Goal: Task Accomplishment & Management: Manage account settings

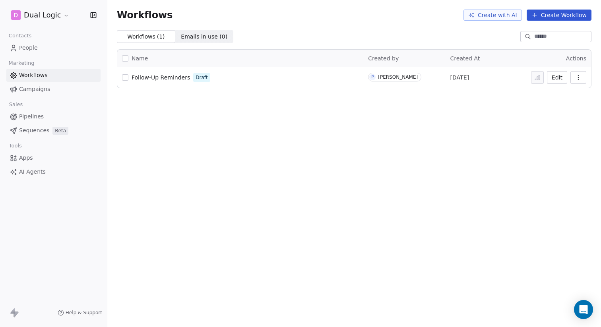
click at [22, 46] on span "People" at bounding box center [28, 48] width 19 height 8
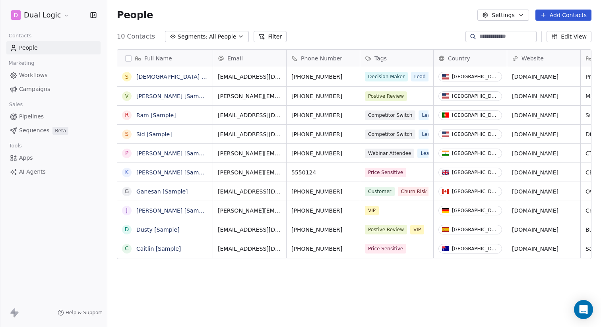
scroll to position [288, 494]
click at [146, 76] on link "[DEMOGRAPHIC_DATA] [Sample]" at bounding box center [181, 77] width 90 height 6
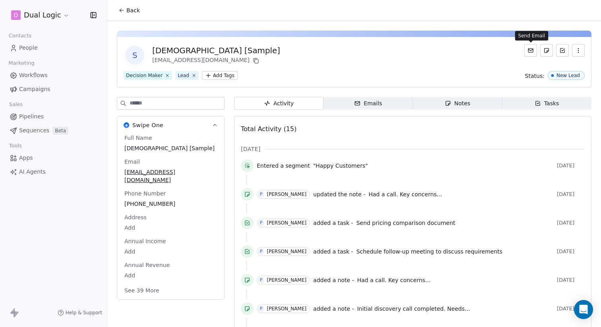
click at [529, 50] on icon at bounding box center [530, 50] width 6 height 6
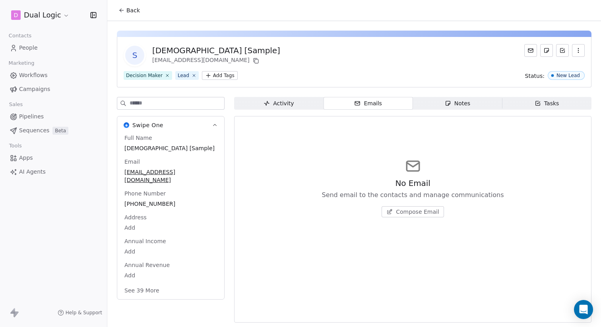
click at [409, 212] on span "Compose Email" at bounding box center [417, 212] width 43 height 8
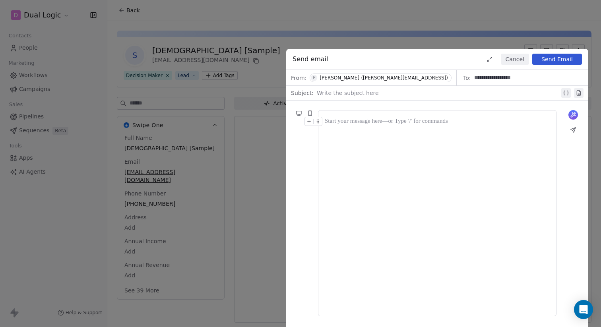
click at [507, 58] on button "Cancel" at bounding box center [515, 59] width 28 height 11
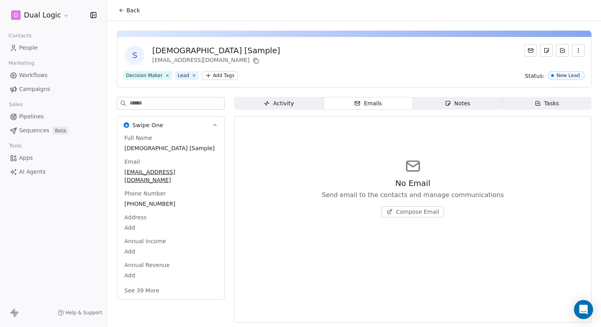
click at [119, 8] on icon at bounding box center [121, 10] width 6 height 6
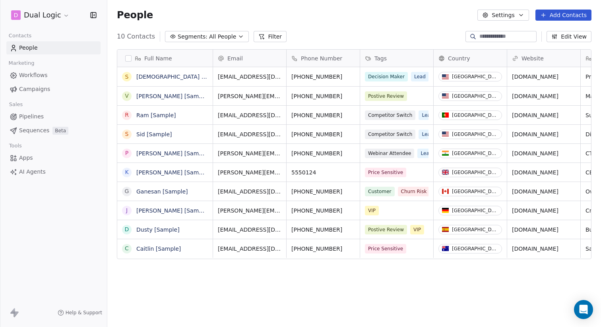
scroll to position [288, 494]
click at [152, 75] on link "[DEMOGRAPHIC_DATA] [Sample]" at bounding box center [181, 77] width 90 height 6
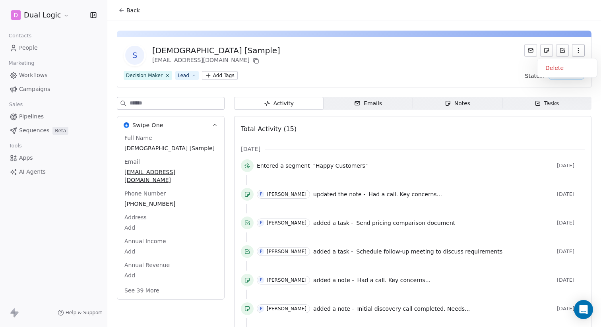
click at [576, 51] on icon "button" at bounding box center [578, 50] width 6 height 6
click at [577, 50] on icon "button" at bounding box center [578, 50] width 6 height 6
click at [578, 50] on icon "button" at bounding box center [578, 50] width 0 height 0
click at [31, 50] on span "People" at bounding box center [28, 48] width 19 height 8
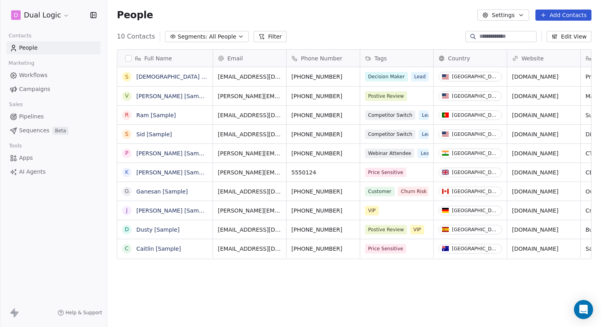
scroll to position [288, 494]
click at [558, 12] on button "Add Contacts" at bounding box center [563, 15] width 56 height 11
click at [546, 29] on span "Create new contact" at bounding box center [565, 32] width 54 height 8
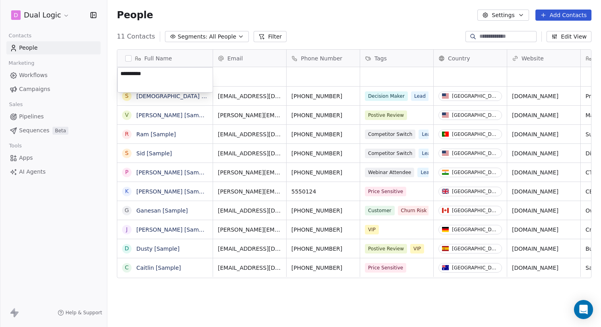
type textarea "*********"
type input "**********"
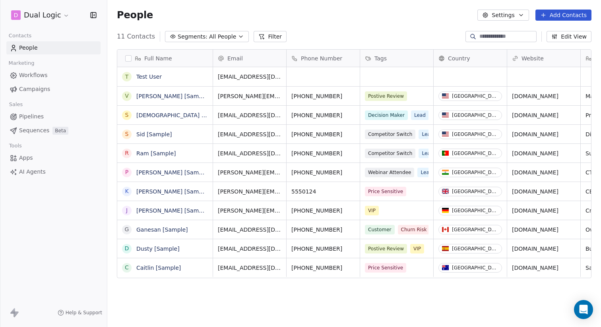
click at [377, 30] on div "11 Contacts Segments: All People Filter Edit View" at bounding box center [354, 36] width 494 height 13
click at [149, 74] on link "Test User" at bounding box center [148, 77] width 25 height 6
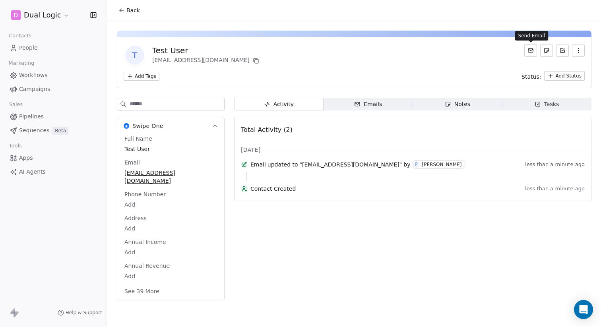
click at [531, 53] on icon at bounding box center [530, 50] width 6 height 6
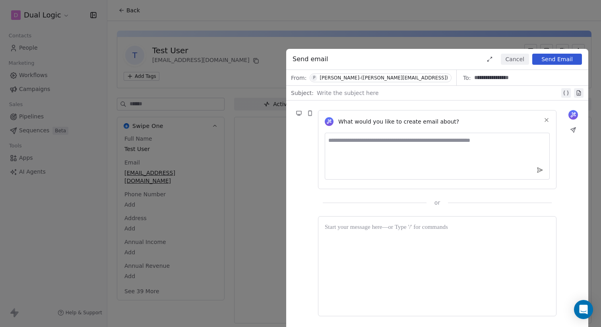
click at [515, 61] on button "Cancel" at bounding box center [515, 59] width 28 height 11
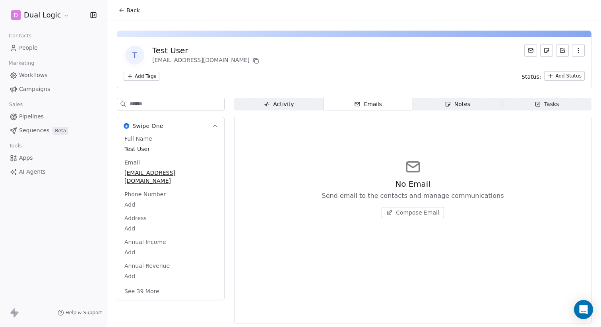
click at [401, 213] on span "Compose Email" at bounding box center [417, 213] width 43 height 8
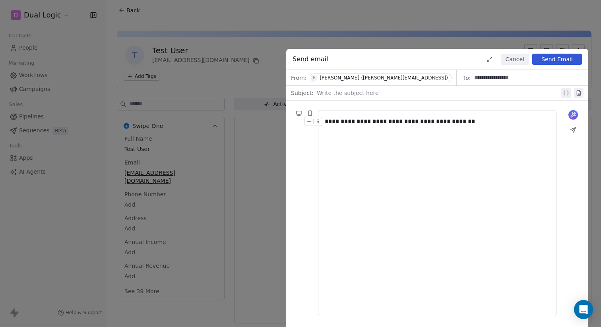
click at [352, 92] on div at bounding box center [438, 93] width 243 height 10
click at [311, 110] on icon at bounding box center [310, 113] width 6 height 6
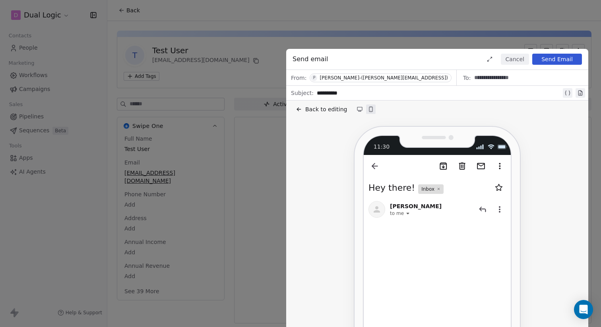
click at [355, 108] on button at bounding box center [360, 110] width 10 height 10
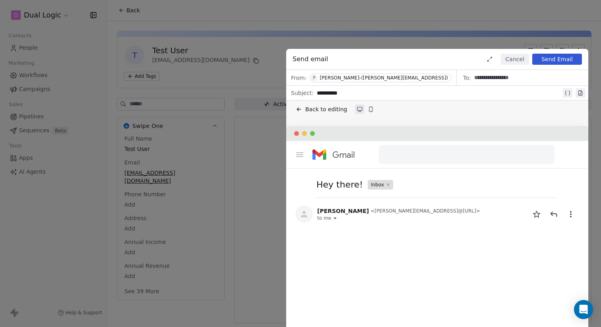
click at [357, 108] on icon at bounding box center [359, 108] width 5 height 3
click at [305, 110] on span "Back to editing" at bounding box center [326, 109] width 42 height 8
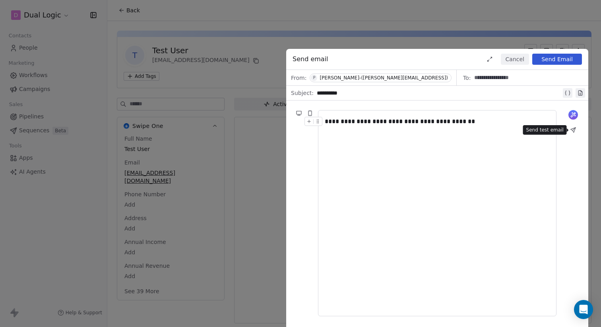
click at [572, 128] on icon at bounding box center [573, 130] width 5 height 5
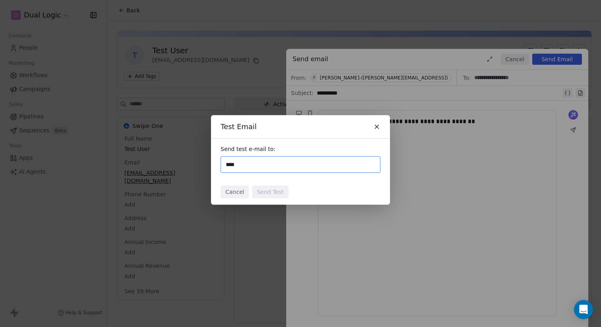
type input "*****"
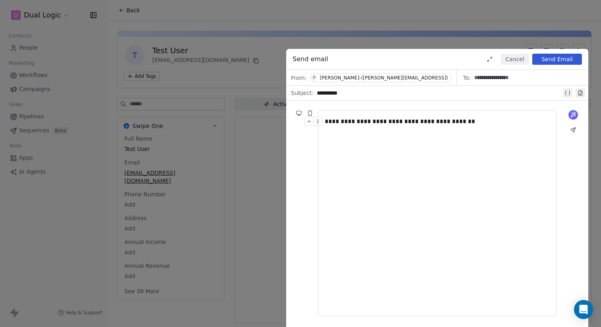
click at [550, 60] on button "Send Email" at bounding box center [557, 59] width 50 height 11
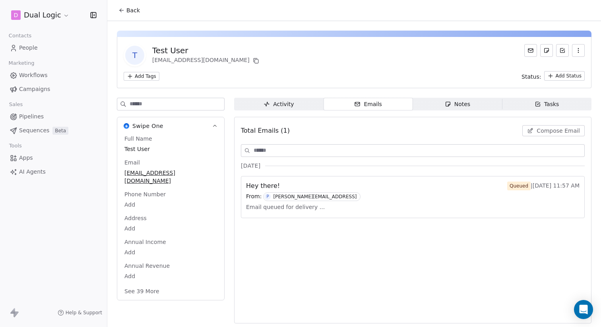
click at [426, 190] on div "Hey there! Queued | [DATE] 11:57 AM" at bounding box center [412, 186] width 333 height 10
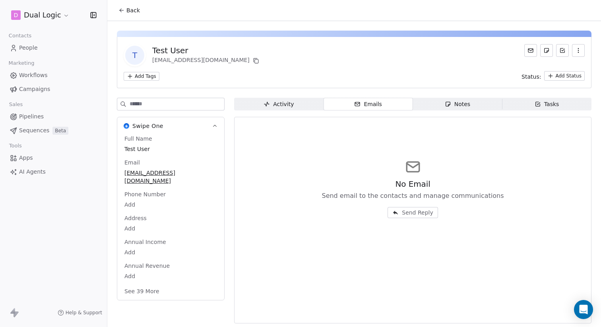
click at [436, 100] on span "Notes Notes" at bounding box center [457, 104] width 89 height 13
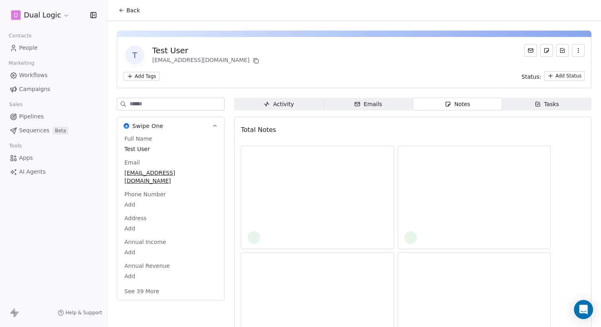
click at [364, 105] on div "Emails" at bounding box center [368, 104] width 28 height 8
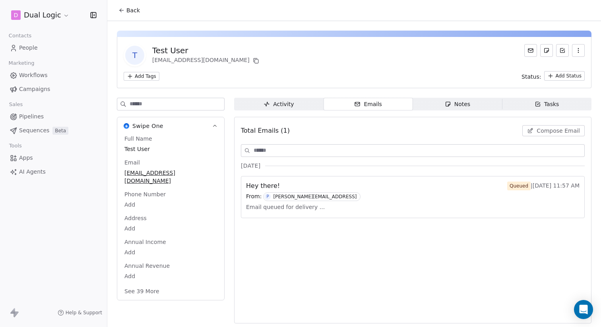
click at [27, 49] on span "People" at bounding box center [28, 48] width 19 height 8
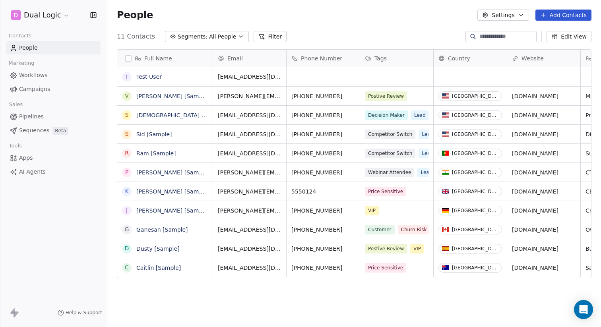
scroll to position [288, 494]
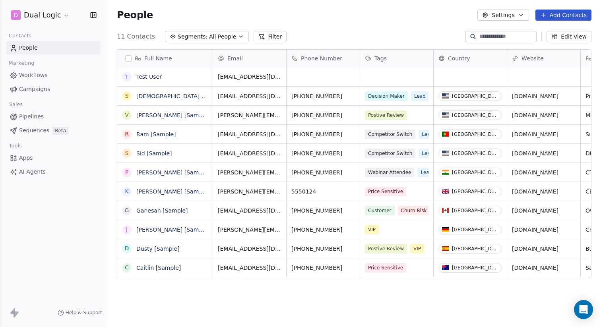
click at [29, 77] on span "Workflows" at bounding box center [33, 75] width 29 height 8
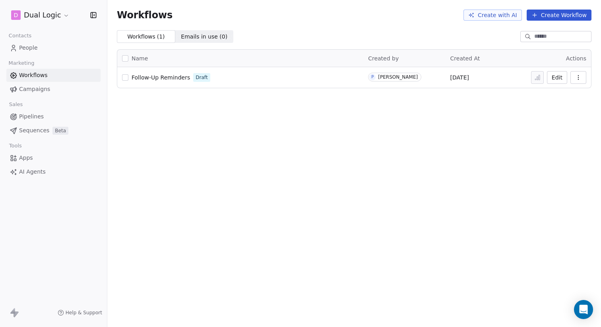
click at [29, 87] on span "Campaigns" at bounding box center [34, 89] width 31 height 8
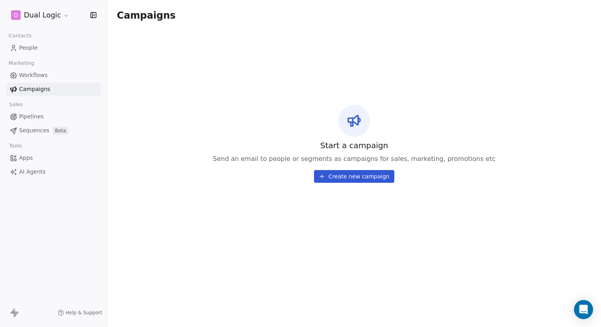
click at [25, 111] on link "Pipelines" at bounding box center [53, 116] width 94 height 13
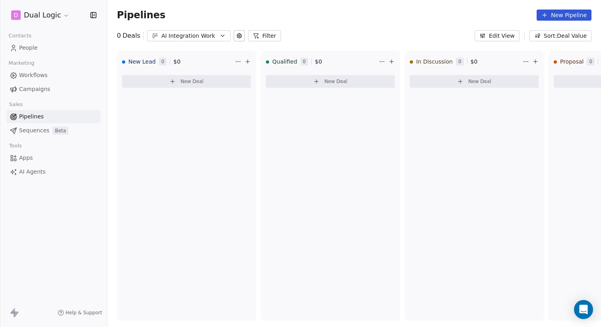
click at [24, 129] on span "Sequences" at bounding box center [34, 130] width 30 height 8
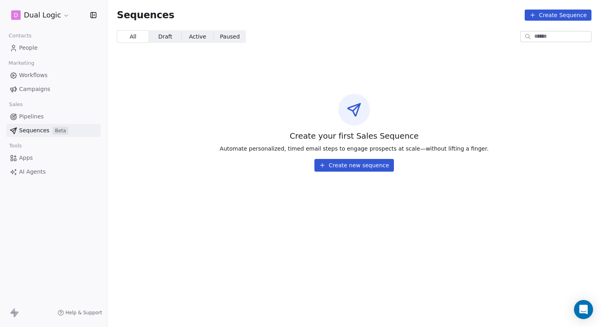
click at [23, 158] on span "Apps" at bounding box center [26, 158] width 14 height 8
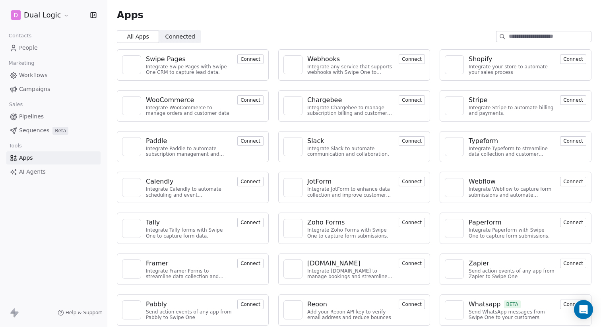
click at [59, 20] on html "D Dual Logic Contacts People Marketing Workflows Campaigns Sales Pipelines Sequ…" at bounding box center [300, 163] width 601 height 327
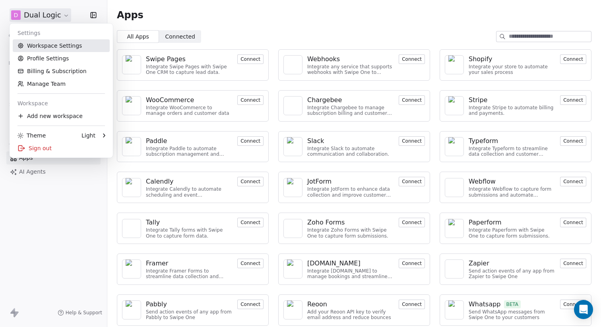
click at [51, 45] on link "Workspace Settings" at bounding box center [61, 45] width 97 height 13
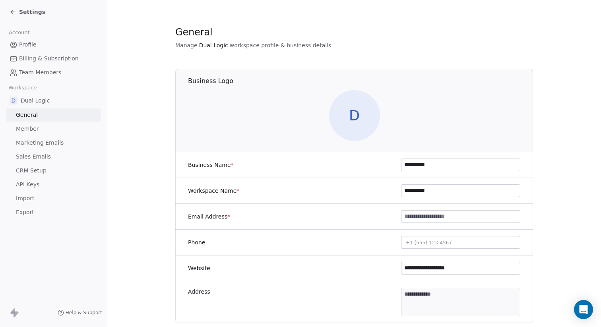
click at [423, 219] on input at bounding box center [460, 217] width 118 height 12
type input "**********"
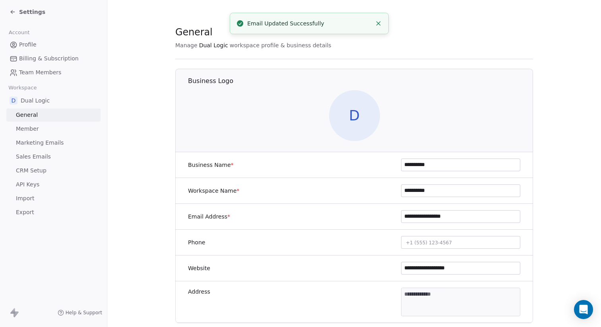
click at [424, 244] on span "+1 (555) 123-4567" at bounding box center [429, 243] width 46 height 6
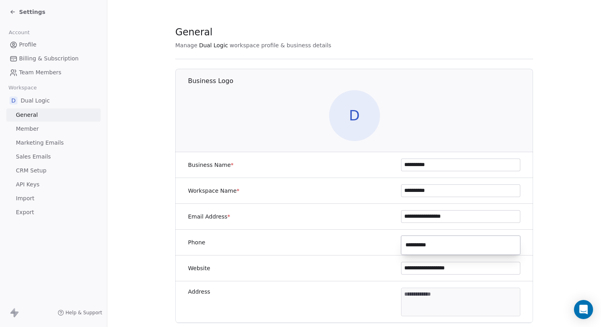
type input "**********"
click at [328, 275] on html "**********" at bounding box center [300, 163] width 601 height 327
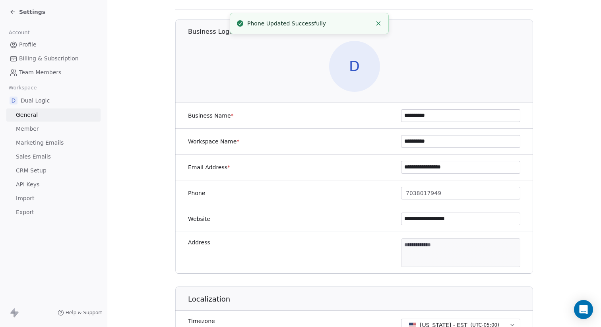
scroll to position [60, 0]
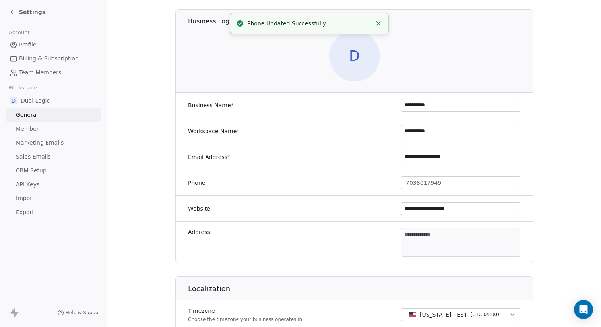
click at [408, 239] on body "**********" at bounding box center [300, 163] width 601 height 327
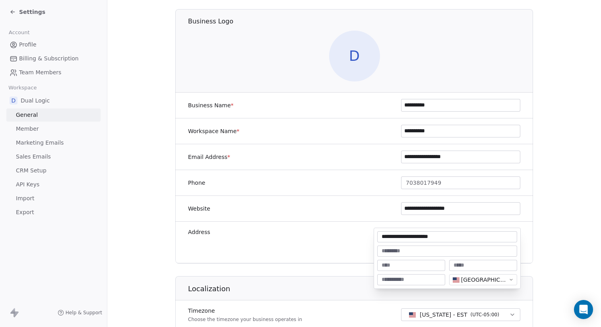
type input "**********"
type input "**"
type input "*****"
type textarea "**********"
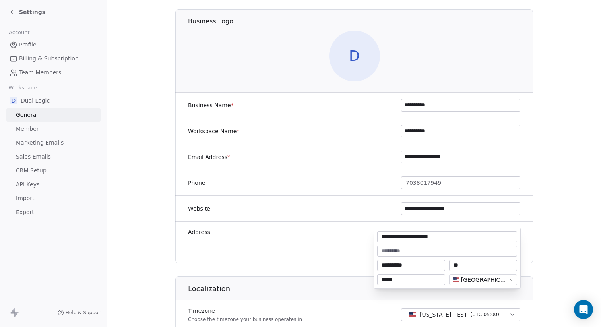
click at [319, 209] on html "**********" at bounding box center [300, 163] width 601 height 327
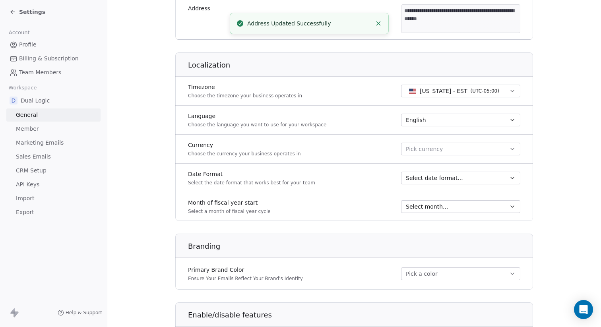
scroll to position [286, 0]
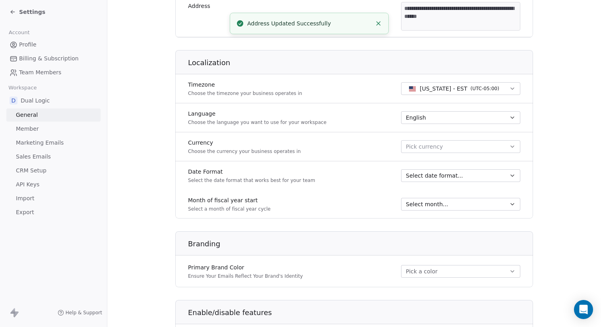
click at [424, 150] on span "Pick currency" at bounding box center [424, 147] width 37 height 8
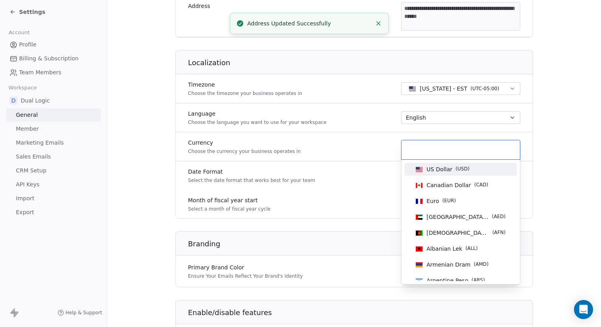
click at [434, 168] on span "US Dollar" at bounding box center [439, 169] width 26 height 8
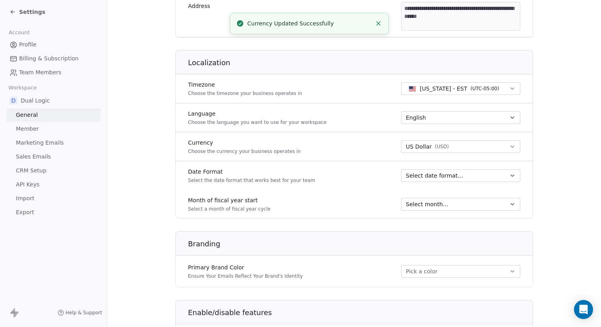
click at [356, 179] on div "Date Format Select the date format that works best for your team Select date fo…" at bounding box center [354, 175] width 358 height 29
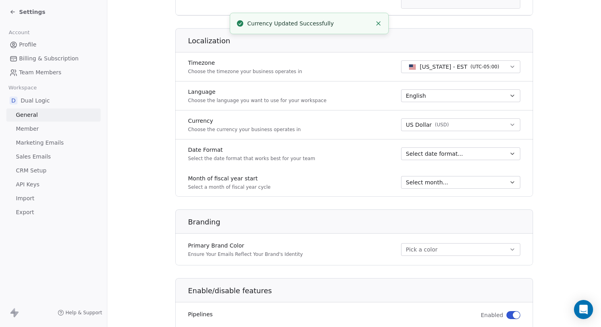
scroll to position [315, 0]
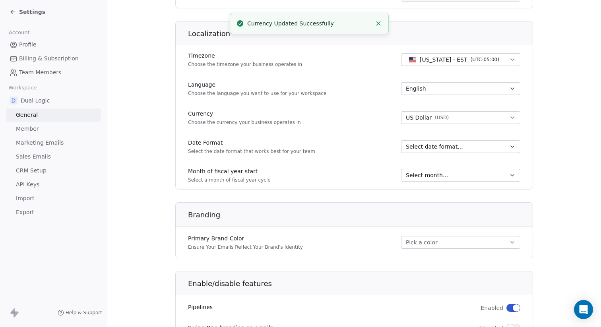
click at [436, 144] on span "Select date format..." at bounding box center [434, 147] width 57 height 8
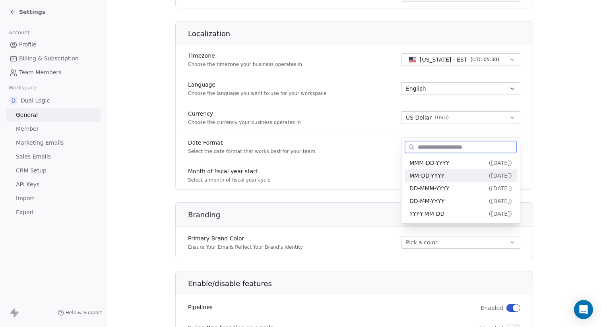
click at [436, 178] on span "MM-DD-YYYY" at bounding box center [426, 175] width 35 height 6
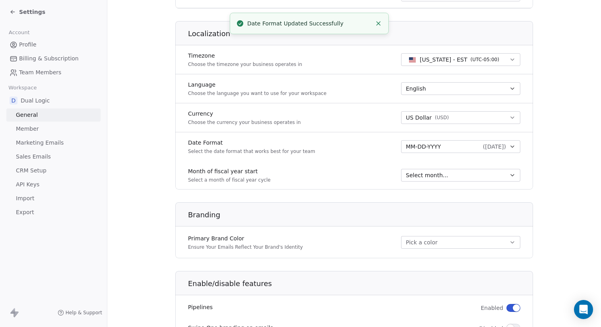
click at [418, 176] on span "Select month..." at bounding box center [427, 175] width 42 height 8
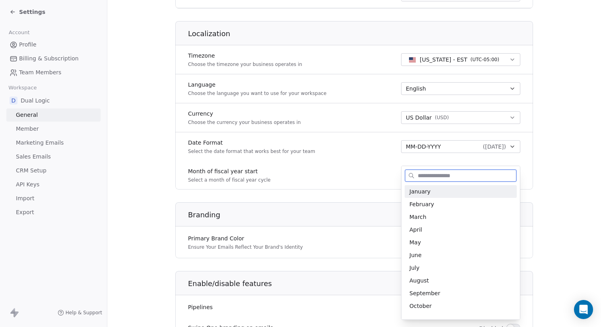
click at [424, 197] on div "January" at bounding box center [461, 191] width 112 height 13
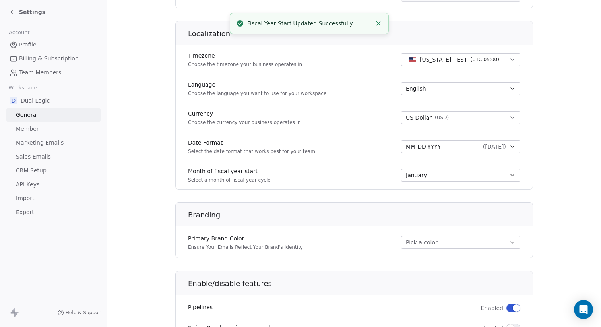
click at [349, 176] on div "Month of fiscal year start Select a month of fiscal year cycle January" at bounding box center [354, 175] width 358 height 29
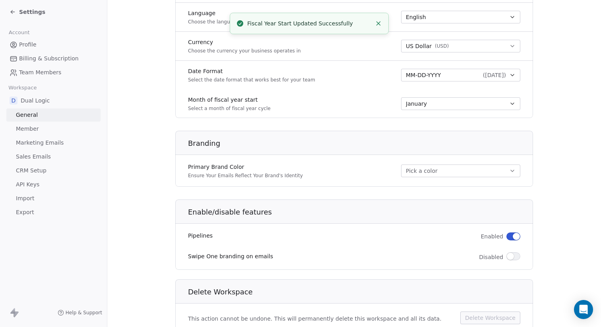
scroll to position [417, 0]
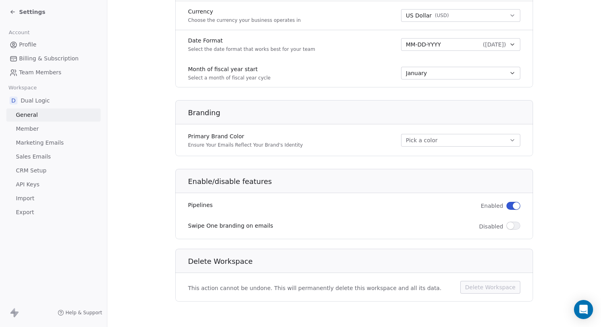
click at [44, 132] on link "Member" at bounding box center [53, 128] width 94 height 13
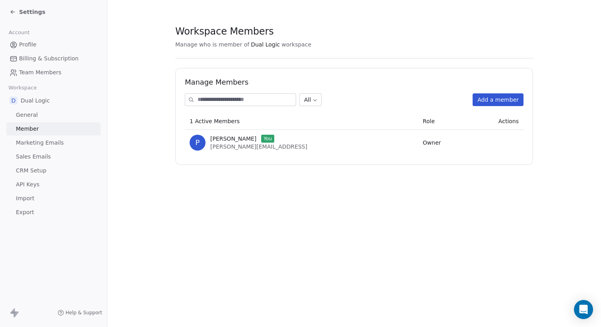
click at [35, 62] on span "Billing & Subscription" at bounding box center [49, 58] width 60 height 8
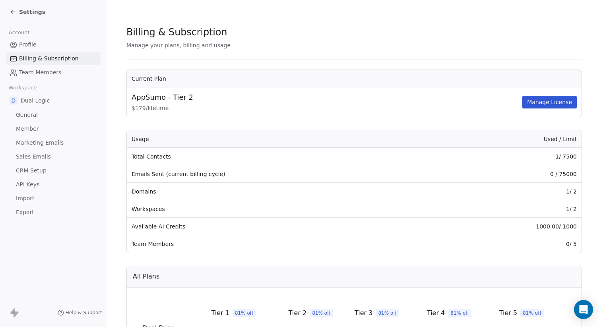
click at [41, 73] on span "Team Members" at bounding box center [40, 72] width 42 height 8
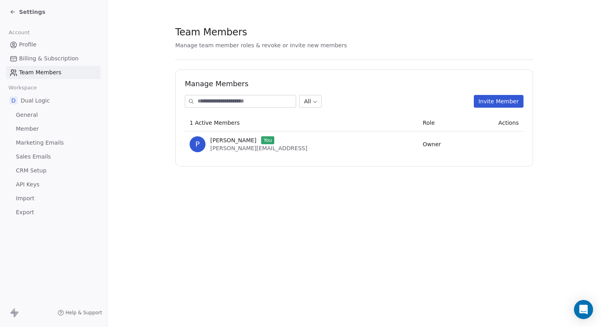
click at [23, 46] on span "Profile" at bounding box center [27, 45] width 17 height 8
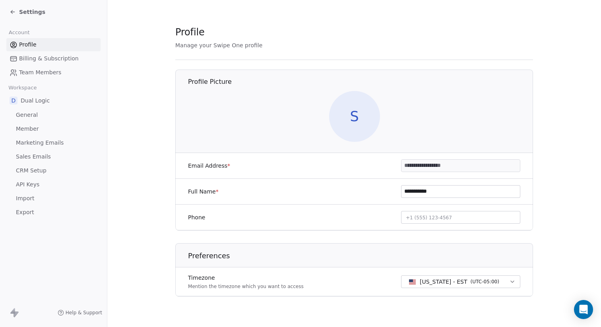
scroll to position [8, 0]
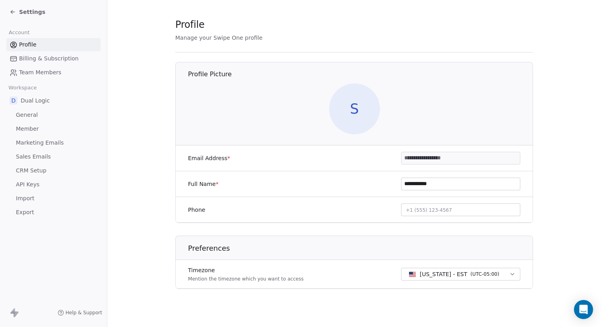
click at [411, 214] on button "+1 (555) 123-4567" at bounding box center [460, 209] width 119 height 13
type input "**********"
click at [342, 203] on html "**********" at bounding box center [300, 163] width 601 height 327
click at [353, 108] on span "S" at bounding box center [354, 108] width 51 height 51
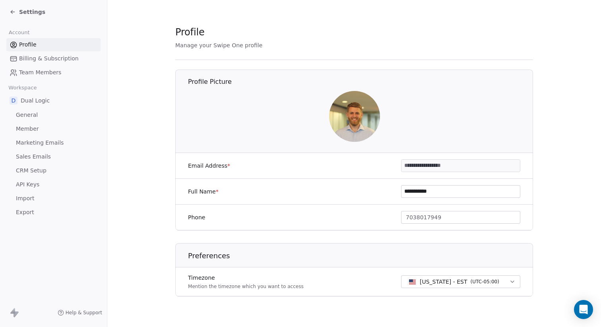
click at [137, 103] on section "**********" at bounding box center [354, 167] width 494 height 335
click at [41, 59] on span "Billing & Subscription" at bounding box center [49, 58] width 60 height 8
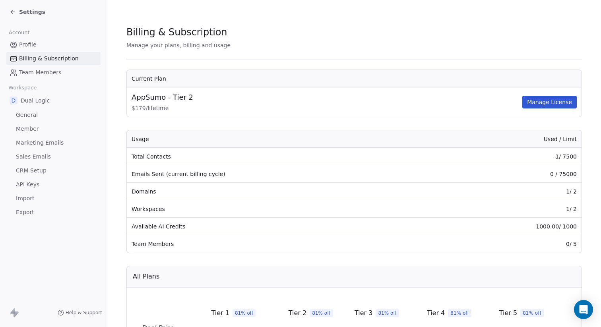
click at [24, 116] on span "General" at bounding box center [27, 115] width 22 height 8
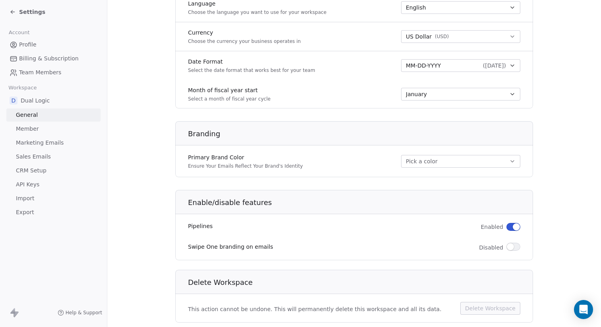
scroll to position [417, 0]
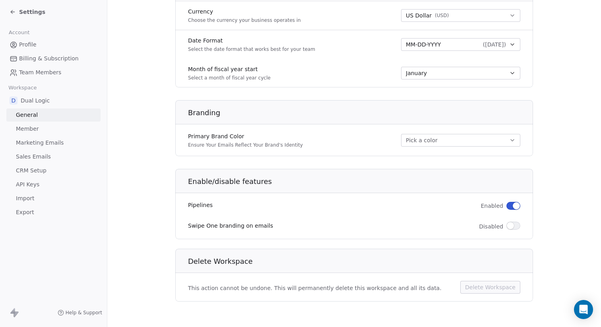
click at [28, 127] on span "Member" at bounding box center [27, 129] width 23 height 8
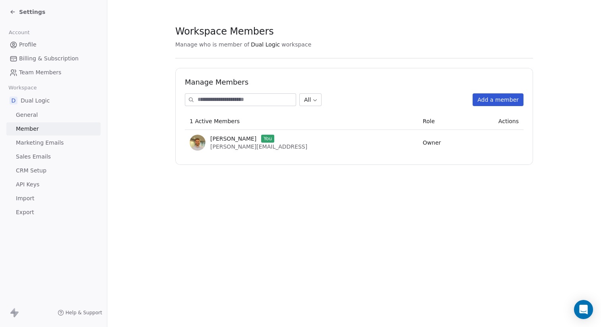
click at [13, 9] on icon at bounding box center [13, 12] width 6 height 6
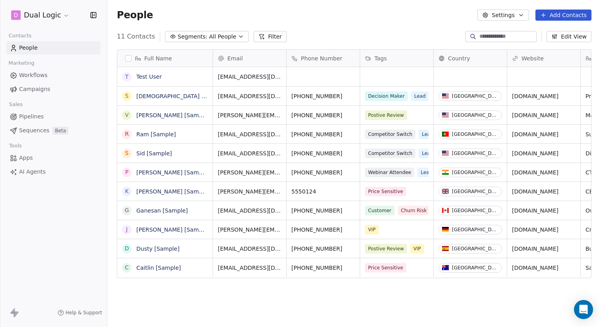
scroll to position [288, 494]
click at [30, 118] on span "Pipelines" at bounding box center [31, 116] width 25 height 8
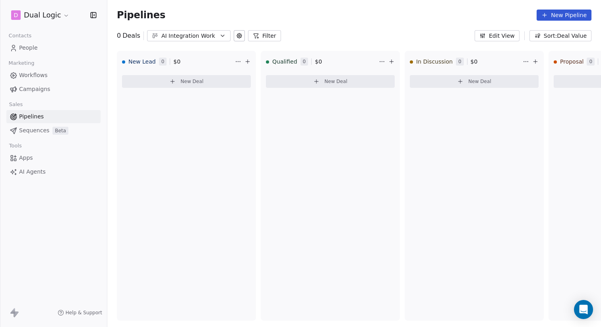
click at [30, 159] on span "Apps" at bounding box center [26, 158] width 14 height 8
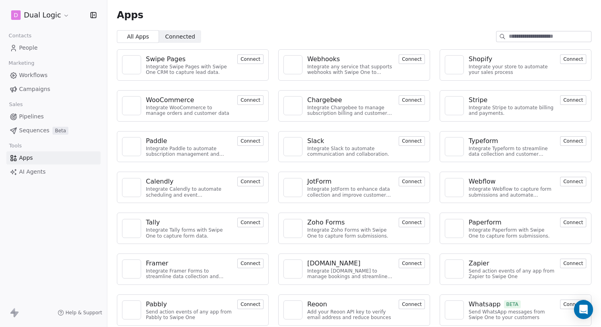
scroll to position [5, 0]
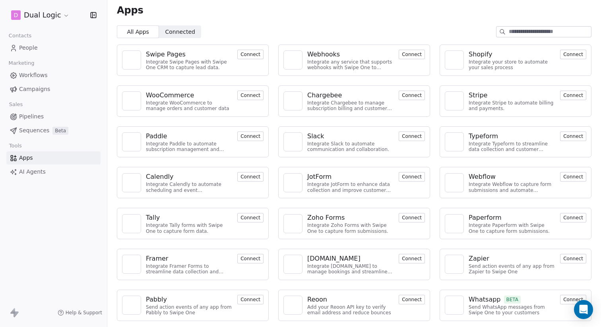
click at [575, 260] on button "Connect" at bounding box center [573, 259] width 26 height 10
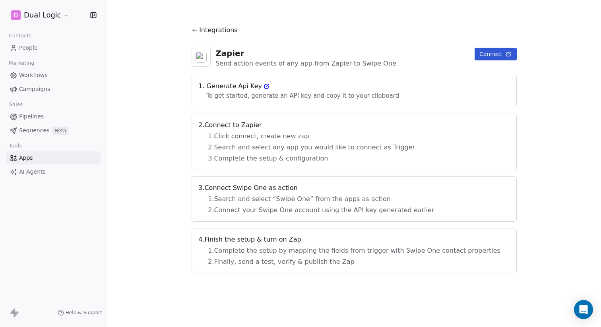
click at [215, 29] on span "Integrations" at bounding box center [218, 30] width 39 height 10
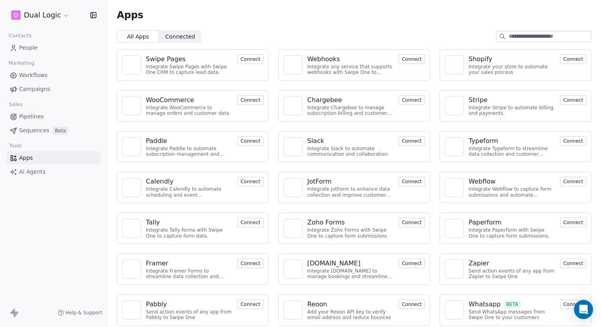
scroll to position [5, 0]
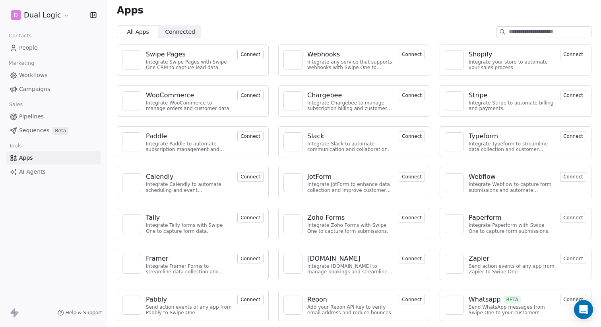
click at [180, 36] on span "Connected Connected" at bounding box center [180, 31] width 42 height 13
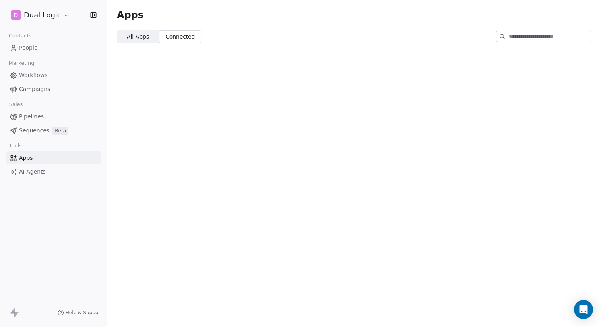
click at [140, 35] on span "All Apps" at bounding box center [138, 37] width 22 height 8
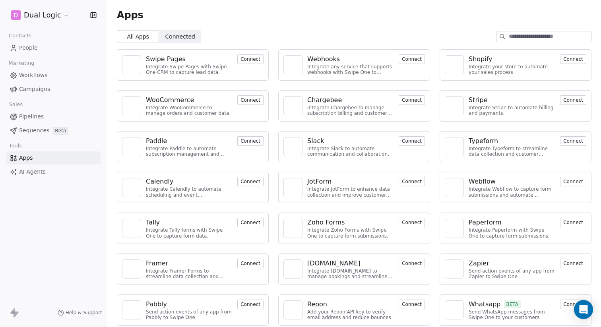
click at [211, 300] on div "Pabbly" at bounding box center [189, 305] width 87 height 10
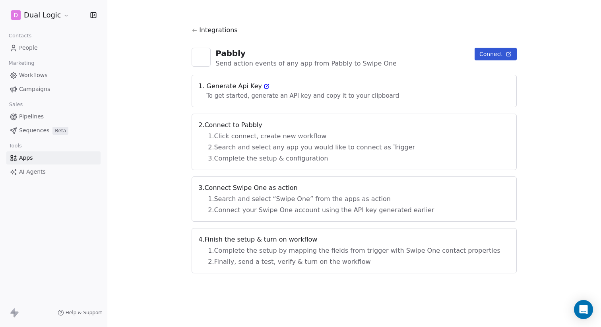
click at [475, 53] on button "Connect" at bounding box center [496, 54] width 42 height 13
click at [270, 84] on icon at bounding box center [266, 86] width 6 height 6
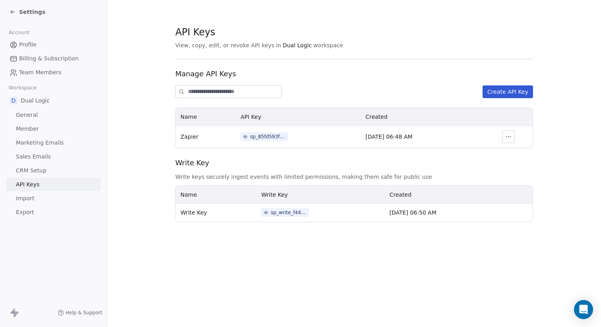
click at [502, 94] on button "Create API Key" at bounding box center [507, 91] width 50 height 13
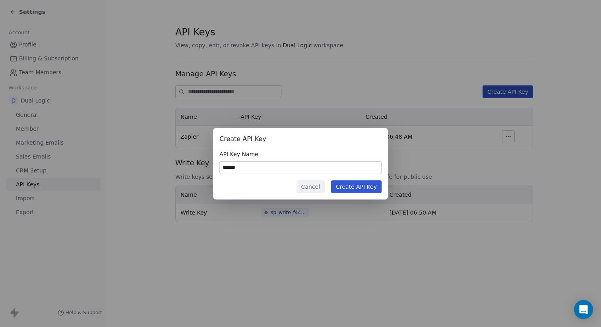
type input "******"
click at [343, 185] on button "Create API Key" at bounding box center [356, 186] width 50 height 13
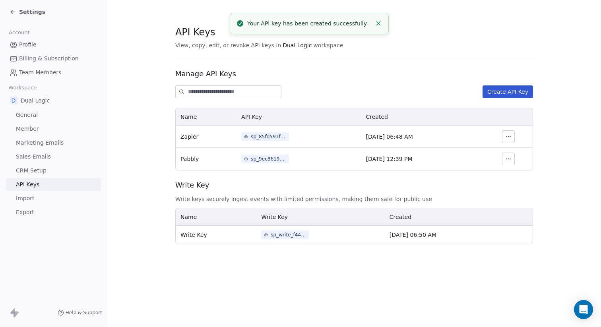
click at [261, 161] on div "sp_9ec861901dd64ba994d6982319c4c3e3" at bounding box center [269, 158] width 36 height 7
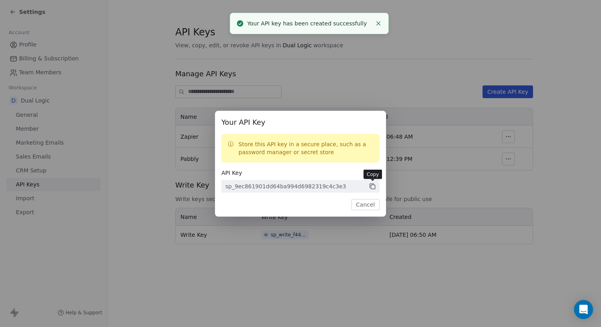
click at [375, 188] on icon at bounding box center [373, 187] width 4 height 4
click at [366, 207] on button "Cancel" at bounding box center [365, 204] width 28 height 11
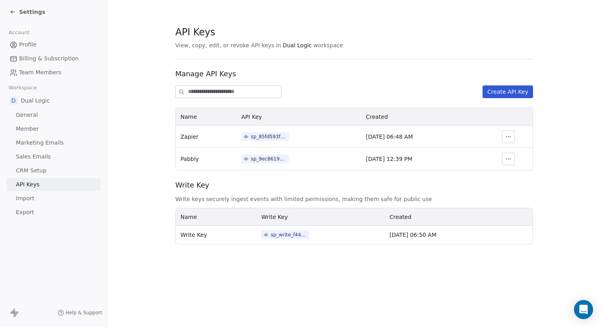
click at [30, 170] on span "CRM Setup" at bounding box center [31, 171] width 31 height 8
